Goal: Information Seeking & Learning: Learn about a topic

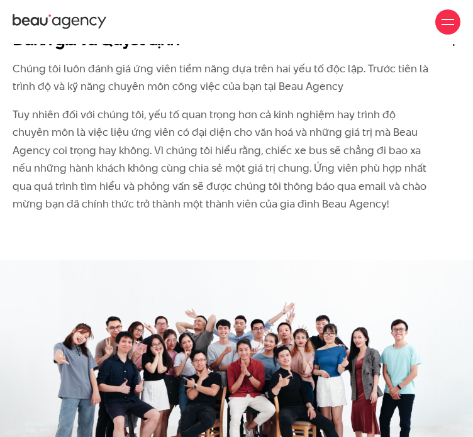
scroll to position [2438, 0]
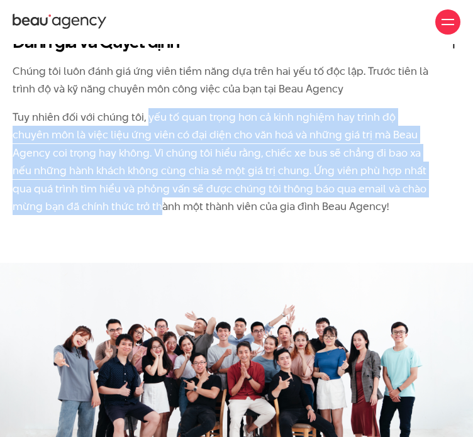
drag, startPoint x: 148, startPoint y: 100, endPoint x: 162, endPoint y: 210, distance: 110.9
click at [162, 210] on div "Chúng tôi luôn đánh giá ứng viên tiềm năng dựa trên hai yếu tố độc lập. Trước t…" at bounding box center [236, 134] width 447 height 163
click at [162, 210] on p "Tuy nhiên đối với chúng tôi, yếu tố quan trọng hơn cả kinh nghiệm hay trình độ …" at bounding box center [221, 161] width 416 height 107
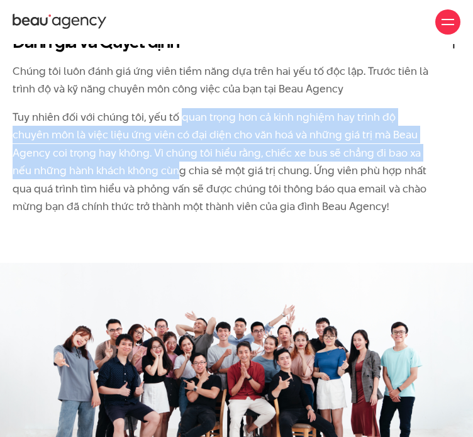
drag, startPoint x: 180, startPoint y: 117, endPoint x: 180, endPoint y: 170, distance: 53.4
click at [180, 170] on p "Tuy nhiên đối với chúng tôi, yếu tố quan trọng hơn cả kinh nghiệm hay trình độ …" at bounding box center [221, 161] width 416 height 107
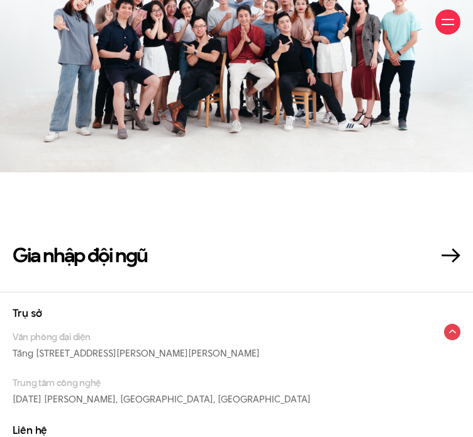
scroll to position [2317, 0]
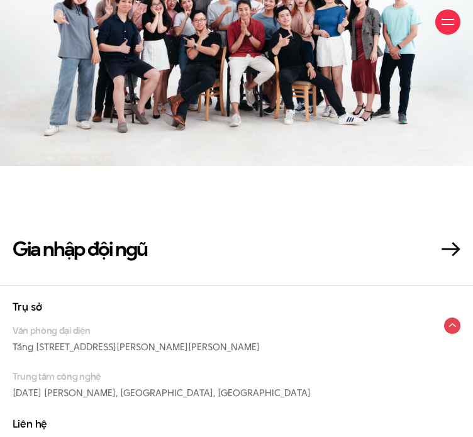
click at [128, 276] on section "Gia nhập đội ngũ" at bounding box center [236, 225] width 473 height 119
click at [133, 269] on section "Gia nhập đội ngũ" at bounding box center [236, 225] width 473 height 119
click at [143, 260] on h2 "Gia nhập đội ngũ" at bounding box center [80, 249] width 134 height 22
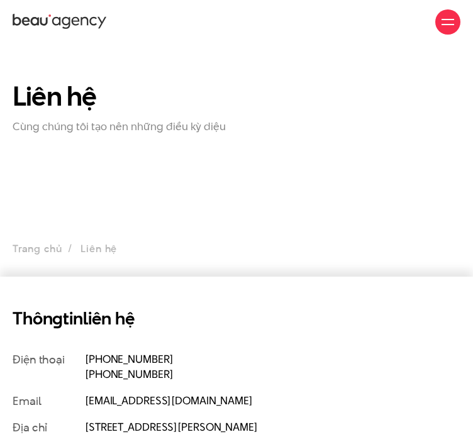
click at [35, 11] on div "Giới thiệu Dự án Dịch vụ Góc nhìn Liên hệ" at bounding box center [236, 22] width 447 height 44
click at [39, 23] on icon at bounding box center [60, 22] width 94 height 19
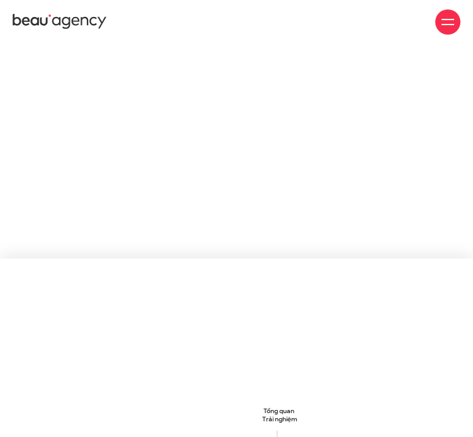
click at [447, 28] on div at bounding box center [447, 22] width 13 height 13
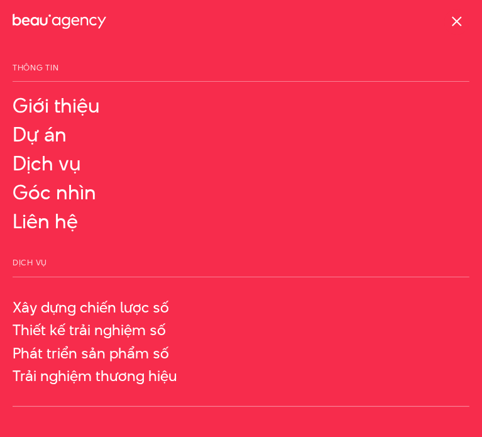
click at [447, 25] on div at bounding box center [456, 21] width 25 height 25
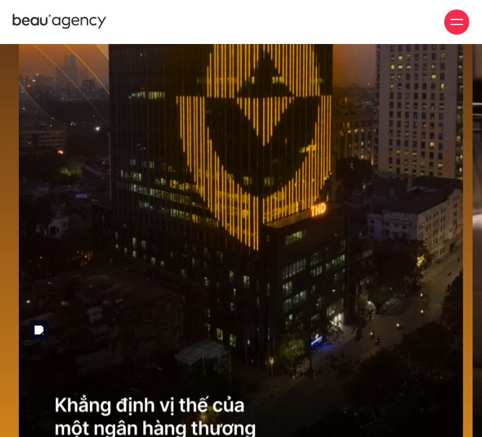
click at [339, 231] on img "1 / 6" at bounding box center [241, 195] width 444 height 610
click at [272, 257] on img "1 / 6" at bounding box center [241, 196] width 444 height 610
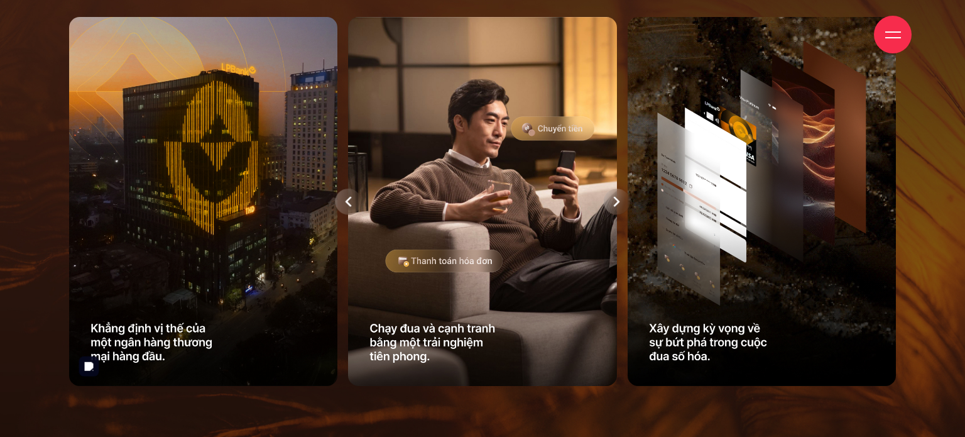
click at [162, 351] on img at bounding box center [203, 202] width 269 height 370
click at [331, 205] on img at bounding box center [203, 202] width 269 height 370
click at [343, 205] on div at bounding box center [348, 202] width 26 height 26
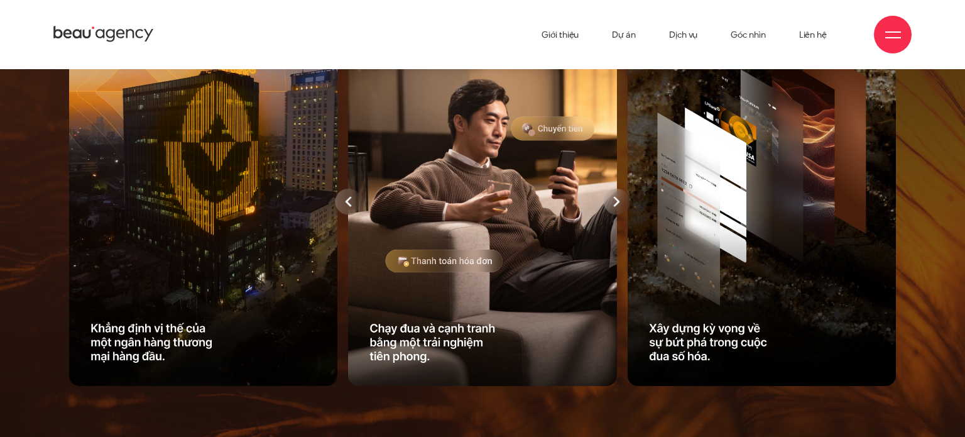
click at [481, 200] on icon at bounding box center [617, 202] width 6 height 10
click at [481, 293] on img at bounding box center [482, 202] width 269 height 370
click at [430, 361] on img at bounding box center [482, 202] width 269 height 370
click at [410, 348] on img at bounding box center [482, 202] width 269 height 370
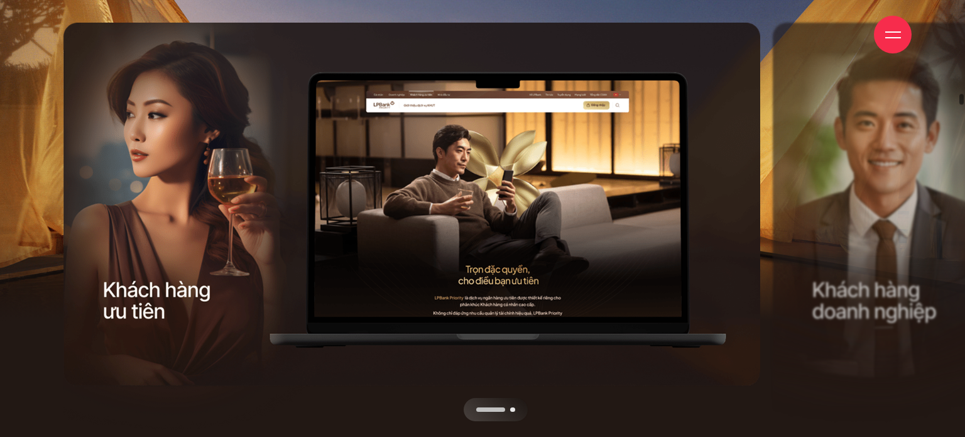
click at [481, 228] on div at bounding box center [586, 222] width 349 height 398
click at [481, 287] on div at bounding box center [586, 222] width 349 height 398
click at [481, 273] on div at bounding box center [586, 222] width 349 height 398
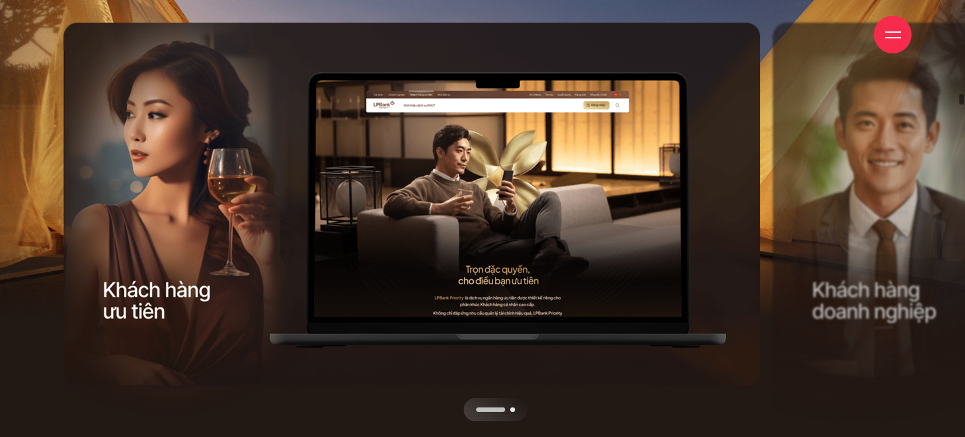
drag, startPoint x: 653, startPoint y: 258, endPoint x: 518, endPoint y: 264, distance: 134.6
click at [481, 264] on div at bounding box center [586, 222] width 349 height 398
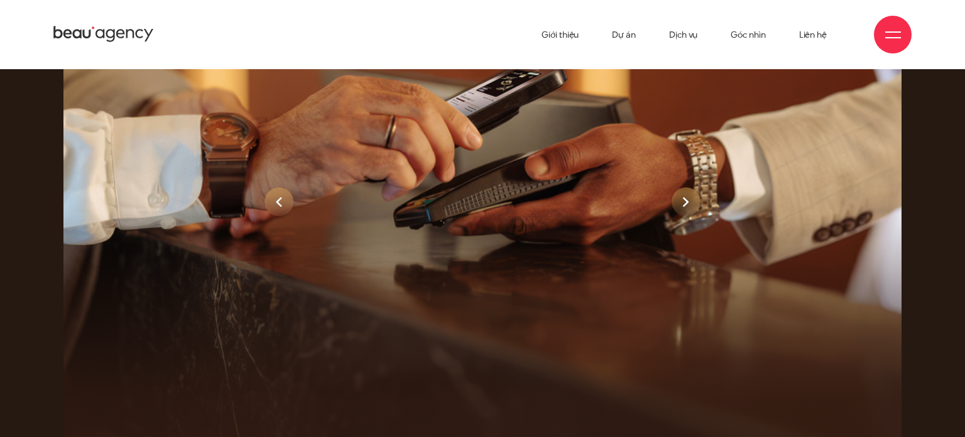
click at [481, 212] on div at bounding box center [686, 201] width 29 height 29
click at [481, 214] on div at bounding box center [686, 201] width 29 height 29
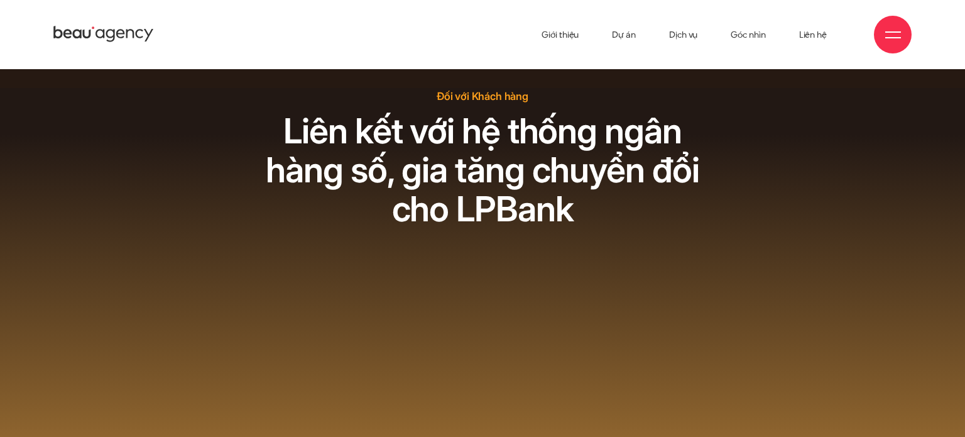
drag, startPoint x: 459, startPoint y: 146, endPoint x: 477, endPoint y: 203, distance: 60.0
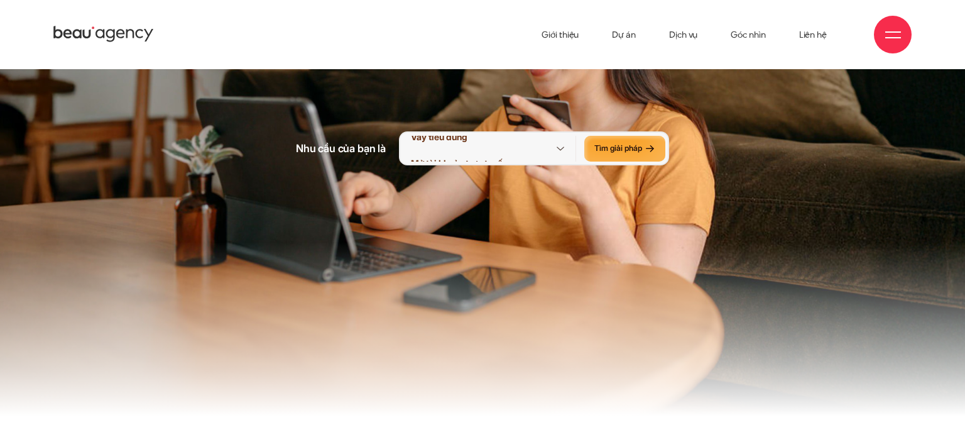
click at [481, 156] on icon at bounding box center [560, 149] width 13 height 13
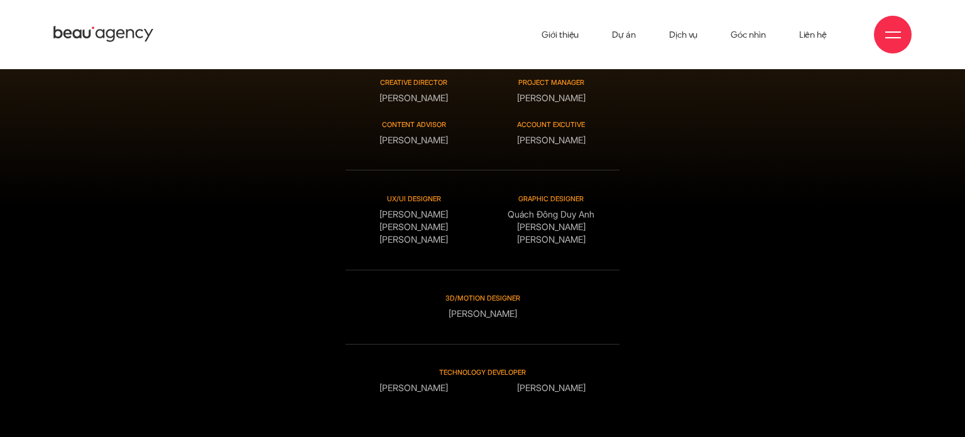
drag, startPoint x: 384, startPoint y: 258, endPoint x: 441, endPoint y: 286, distance: 63.0
click at [441, 246] on div "UX/UI DESIGNER Đỗ Tuấn Minh Nguyễn Thái Đức Anh Nguyễn Ngọc Lê" at bounding box center [414, 220] width 137 height 52
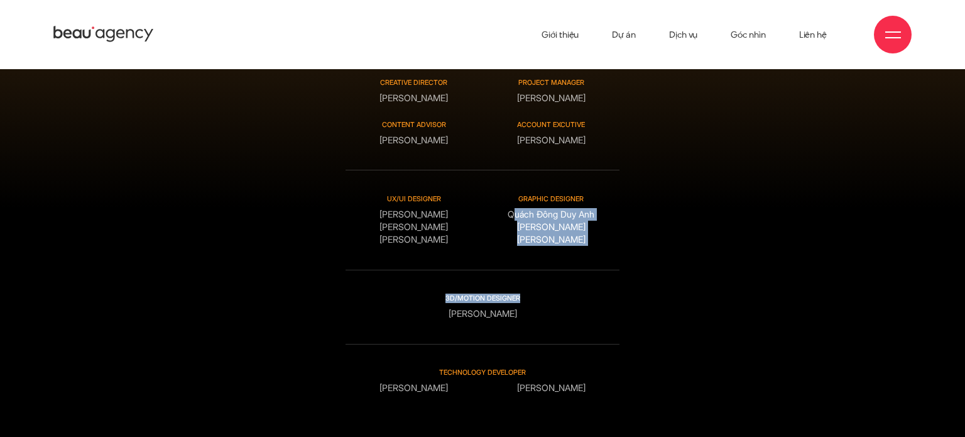
drag, startPoint x: 503, startPoint y: 260, endPoint x: 581, endPoint y: 295, distance: 85.5
click at [481, 295] on div "Creative Director Phạm Hoàng Hà Project manager Nguyễn Huy Long Content advisor…" at bounding box center [483, 236] width 275 height 316
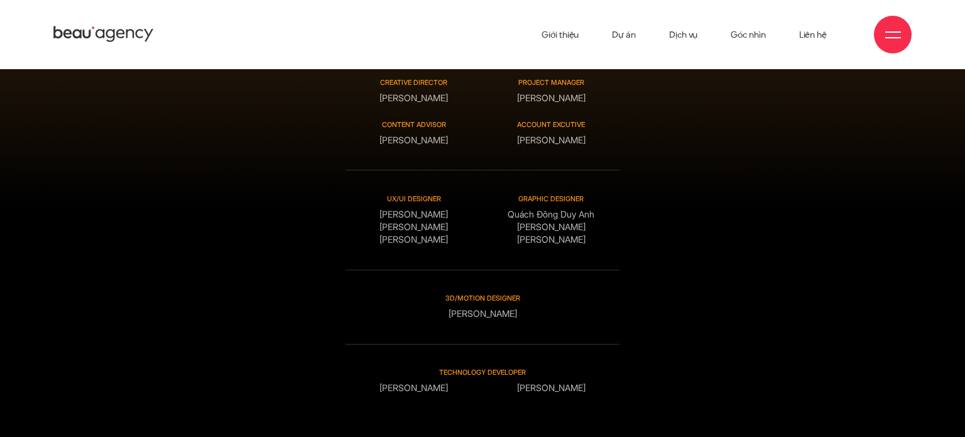
drag, startPoint x: 377, startPoint y: 256, endPoint x: 446, endPoint y: 290, distance: 76.7
click at [446, 246] on div "UX/UI DESIGNER Đỗ Tuấn Minh Nguyễn Thái Đức Anh Nguyễn Ngọc Lê" at bounding box center [414, 220] width 137 height 52
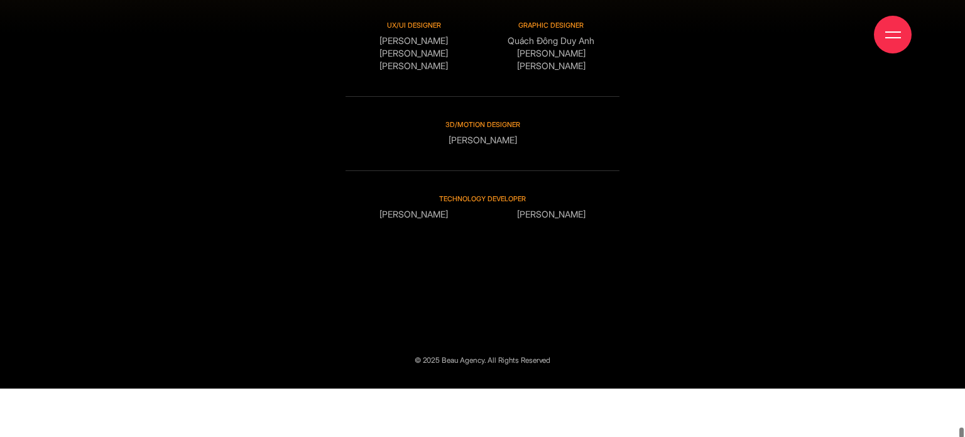
click at [481, 30] on div at bounding box center [893, 35] width 38 height 38
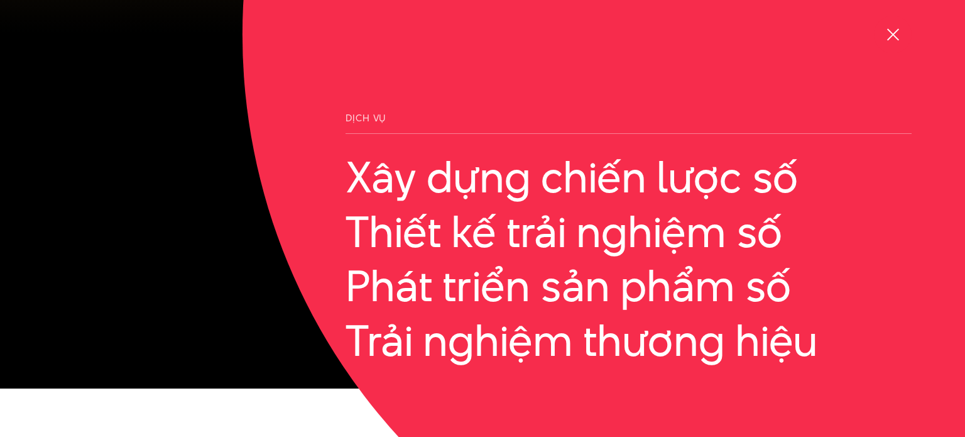
click at [481, 36] on div at bounding box center [893, 35] width 38 height 38
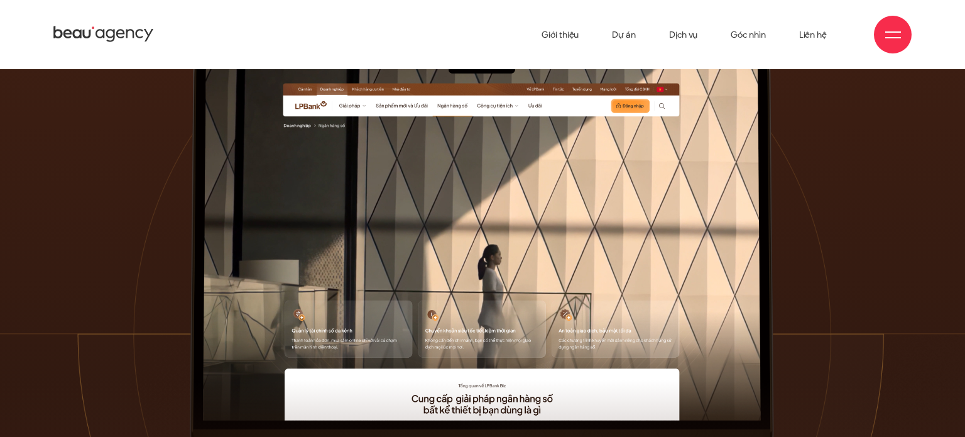
drag, startPoint x: 962, startPoint y: 130, endPoint x: 965, endPoint y: -36, distance: 165.9
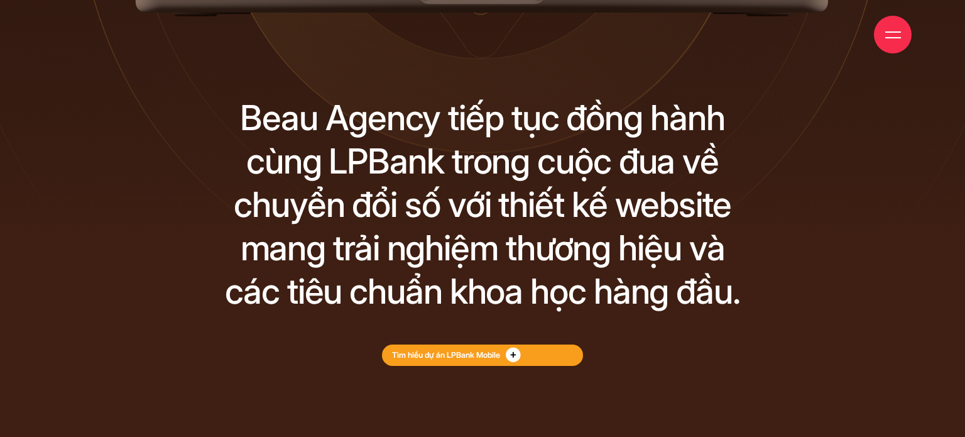
click at [460, 361] on link "Tìm hiểu dự án LPBank Mobile" at bounding box center [483, 354] width 202 height 21
click at [481, 356] on link "Tìm hiểu dự án LPBank Mobile" at bounding box center [483, 354] width 202 height 21
